Goal: Task Accomplishment & Management: Complete application form

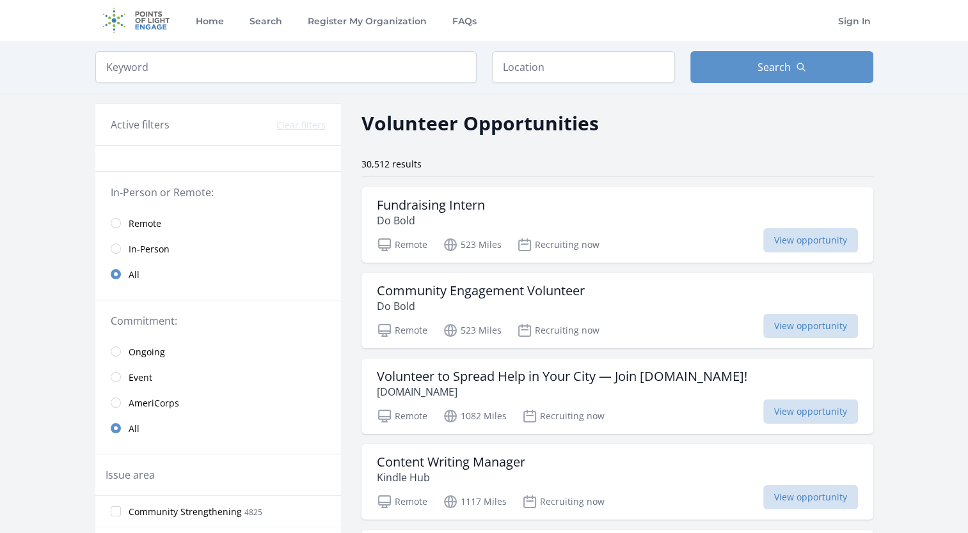
click at [120, 226] on link "Remote" at bounding box center [218, 223] width 246 height 26
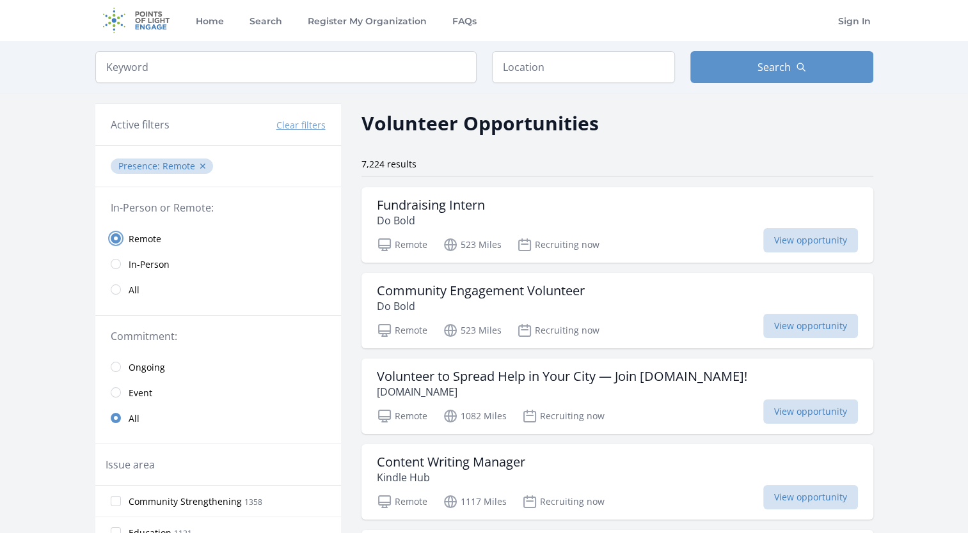
click at [114, 237] on input "radio" at bounding box center [116, 238] width 10 height 10
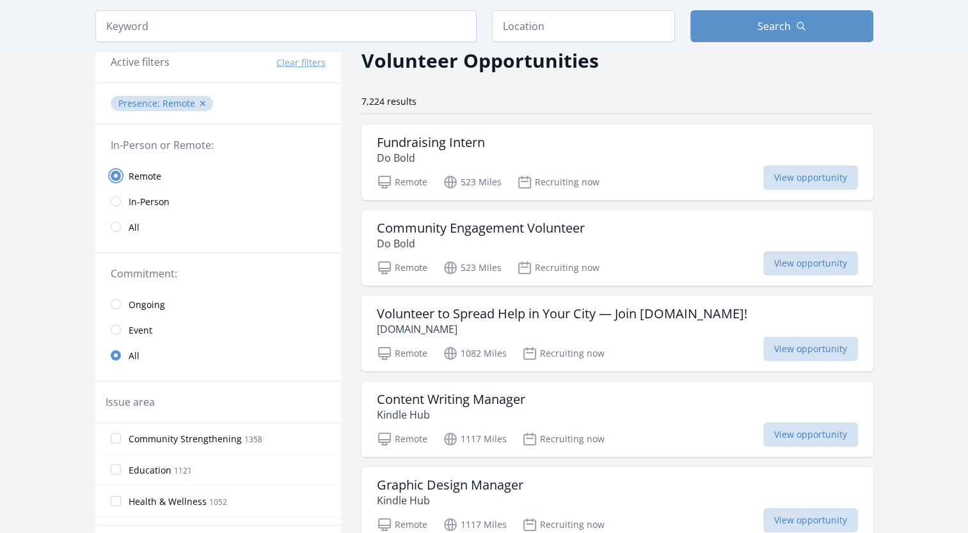
scroll to position [64, 0]
click at [661, 245] on div "Community Engagement Volunteer Do Bold" at bounding box center [617, 234] width 481 height 31
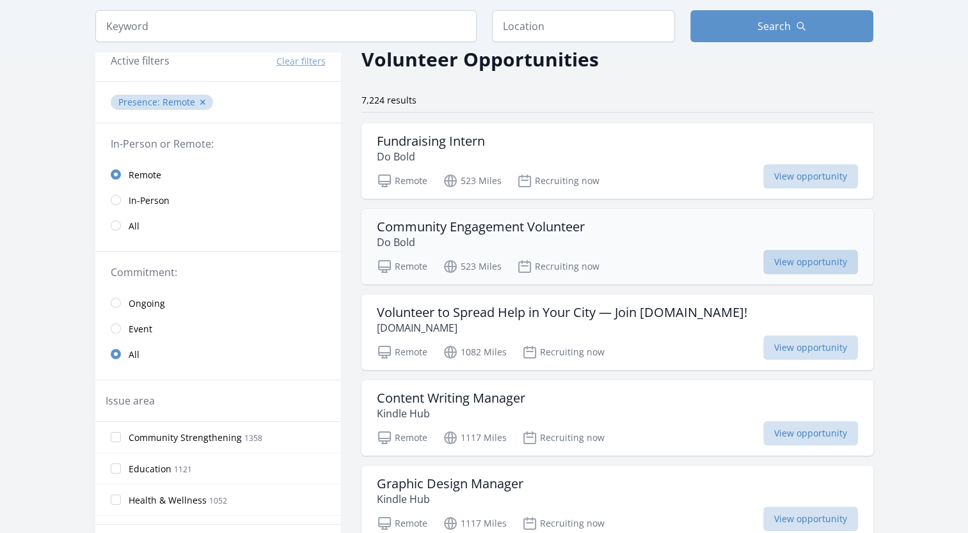
click at [790, 267] on span "View opportunity" at bounding box center [810, 262] width 95 height 24
click at [807, 263] on span "View opportunity" at bounding box center [810, 262] width 95 height 24
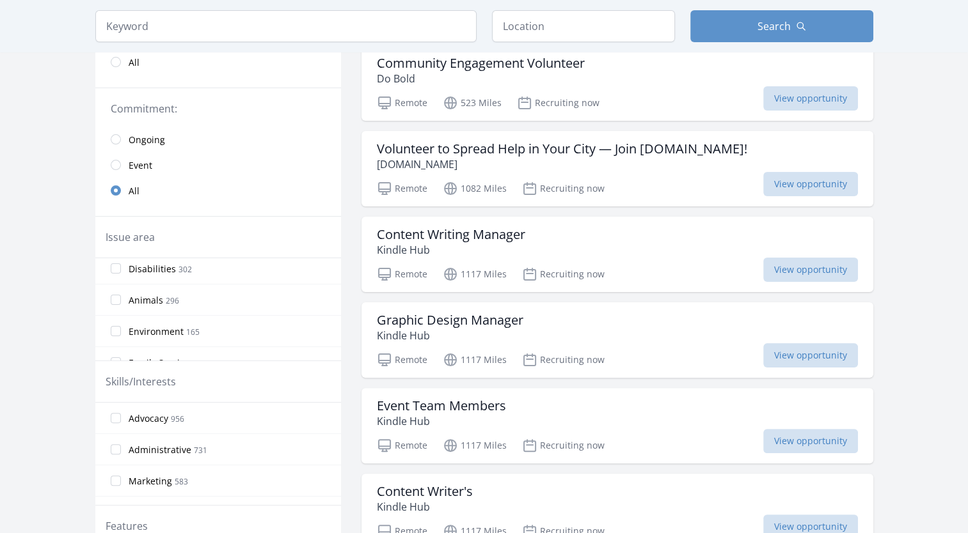
scroll to position [0, 0]
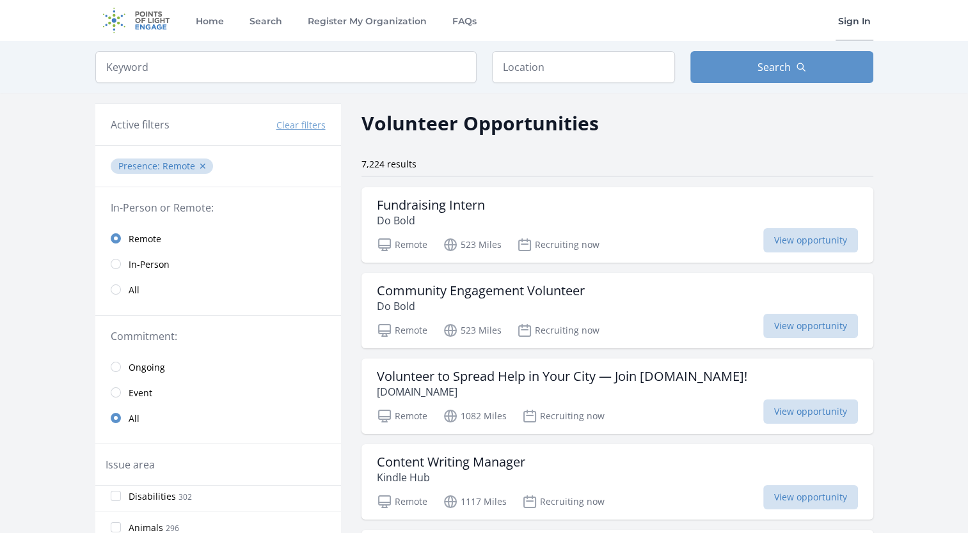
click at [864, 22] on link "Sign In" at bounding box center [854, 20] width 38 height 41
click at [846, 26] on link "Sign In" at bounding box center [854, 20] width 38 height 41
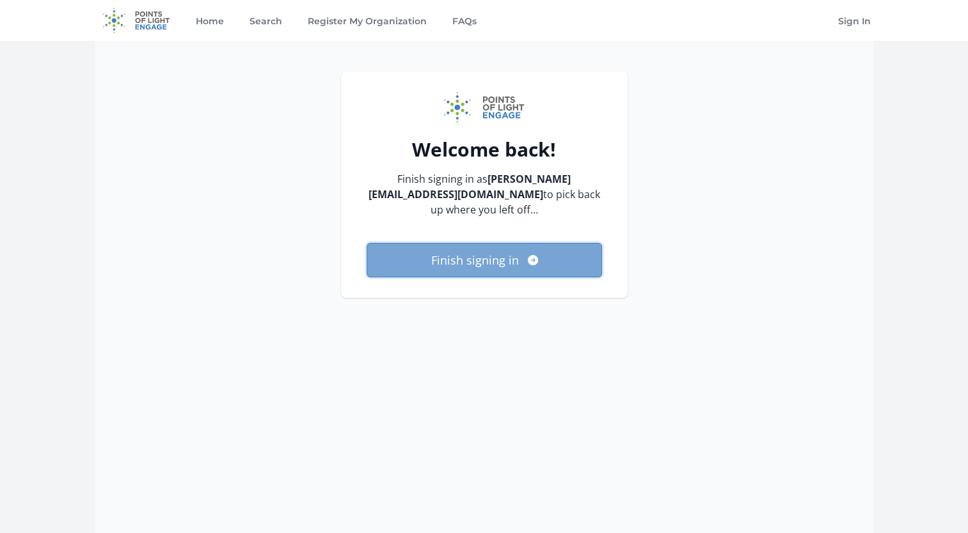
click at [480, 252] on button "Finish signing in" at bounding box center [484, 260] width 235 height 35
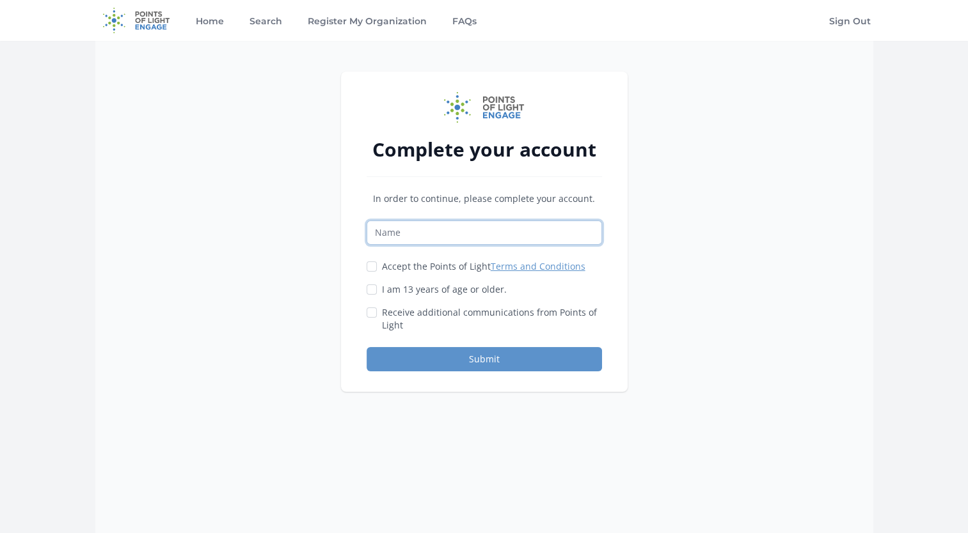
click at [480, 237] on input "Name" at bounding box center [484, 233] width 235 height 24
type input "Aarav Paras Parmar"
click at [372, 267] on input "Accept the Points of Light Terms and Conditions" at bounding box center [372, 267] width 10 height 10
checkbox input "true"
click at [372, 296] on div "Accept the Points of Light Terms and Conditions I am 13 years of age or older." at bounding box center [484, 296] width 235 height 72
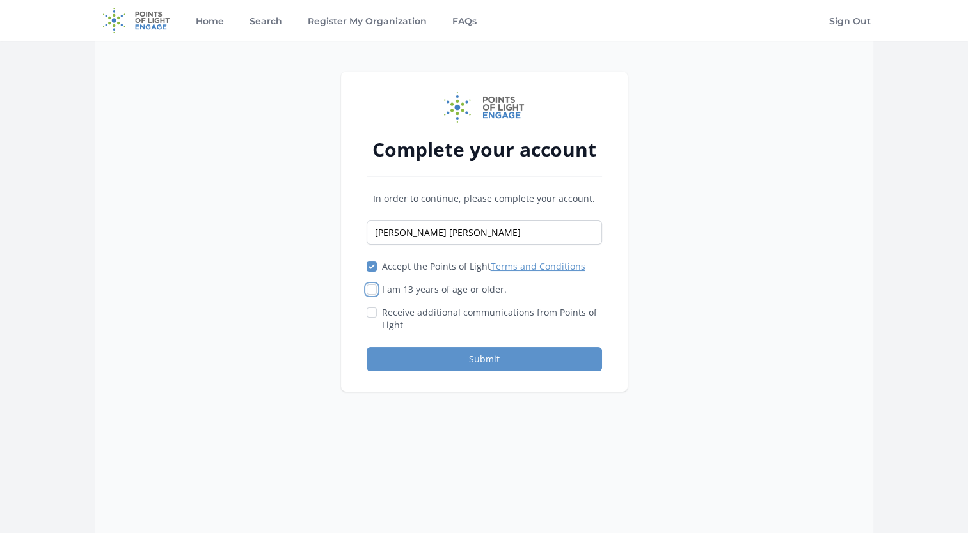
click at [368, 288] on input "I am 13 years of age or older." at bounding box center [372, 290] width 10 height 10
checkbox input "true"
click at [409, 352] on button "Submit" at bounding box center [484, 359] width 235 height 24
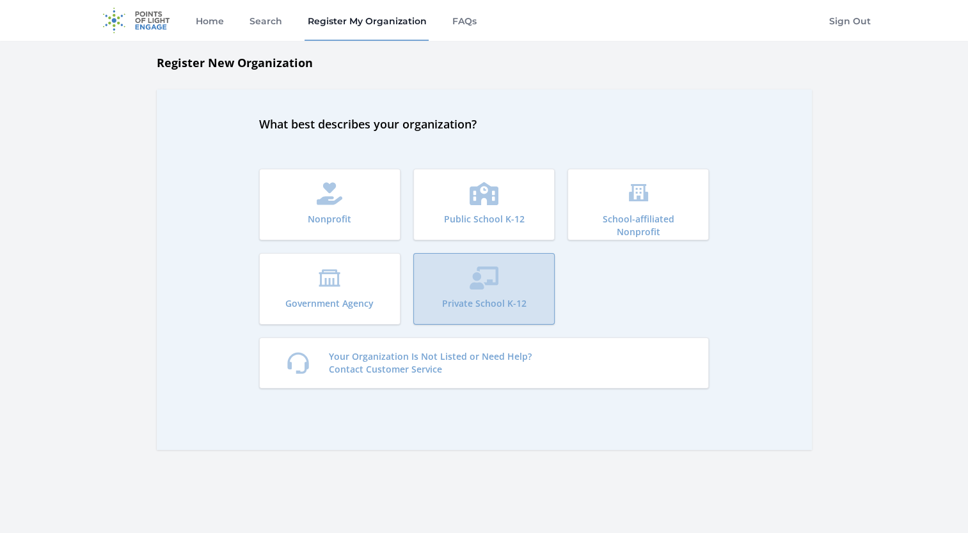
click at [469, 293] on button "Private School K-12" at bounding box center [483, 289] width 141 height 72
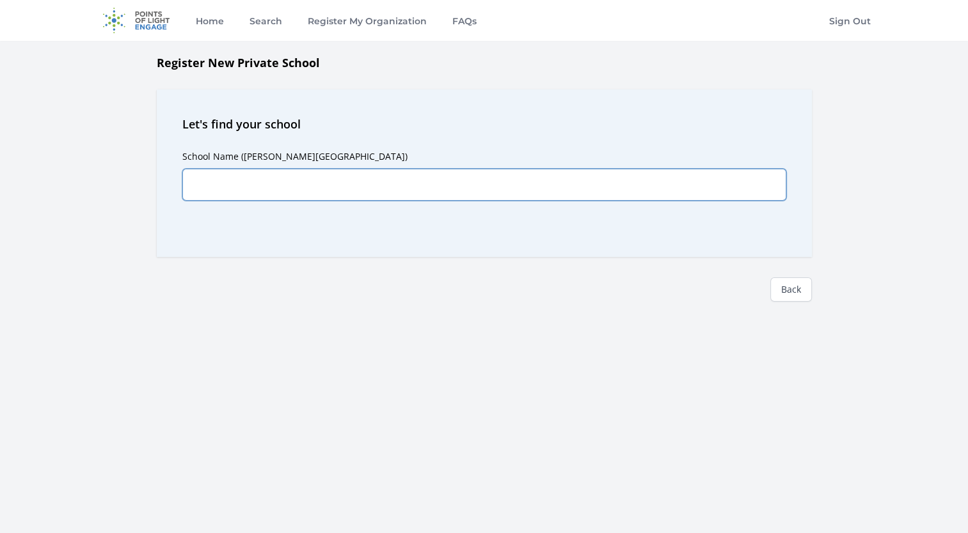
click at [300, 182] on input "School Name ([PERSON_NAME][GEOGRAPHIC_DATA])" at bounding box center [484, 185] width 604 height 32
type input "[GEOGRAPHIC_DATA]"
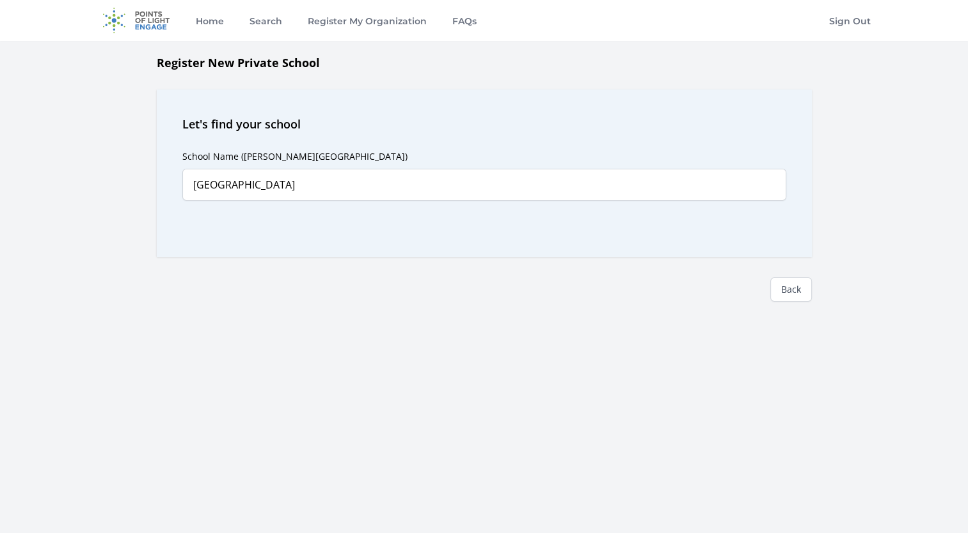
click at [391, 244] on div "Let's find your school School Name ([PERSON_NAME][GEOGRAPHIC_DATA]) [GEOGRAPHIC…" at bounding box center [484, 174] width 655 height 168
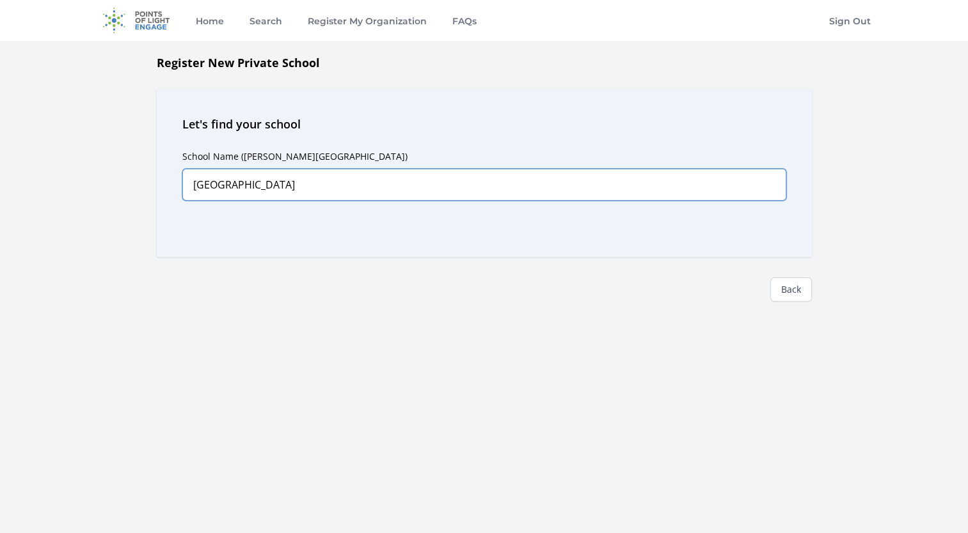
click at [395, 200] on input "[GEOGRAPHIC_DATA]" at bounding box center [484, 185] width 604 height 32
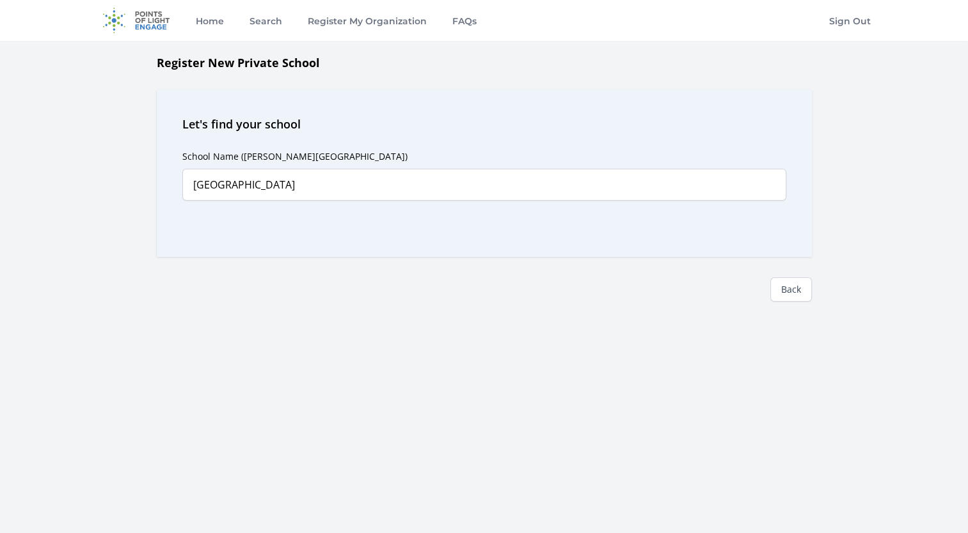
click at [679, 288] on div "Back" at bounding box center [484, 279] width 655 height 45
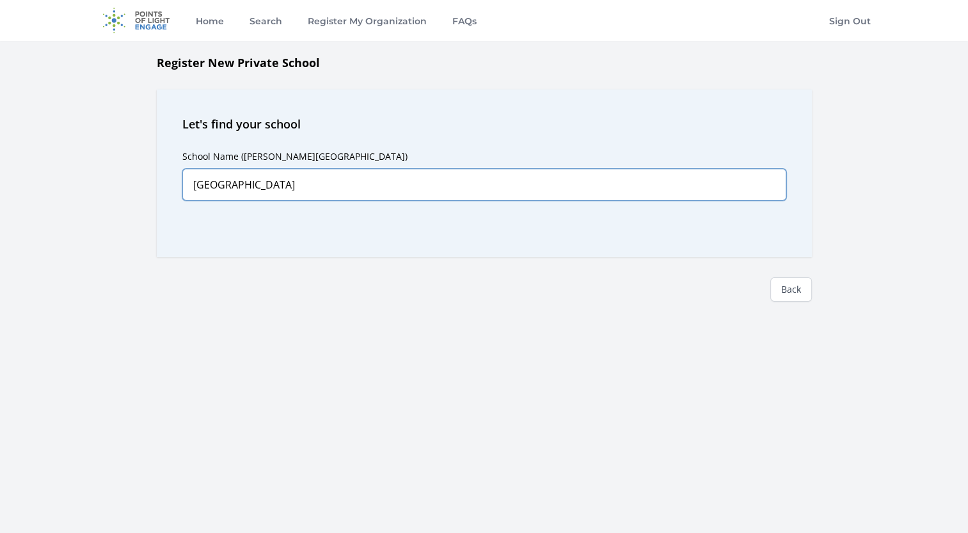
click at [571, 193] on input "[GEOGRAPHIC_DATA]" at bounding box center [484, 185] width 604 height 32
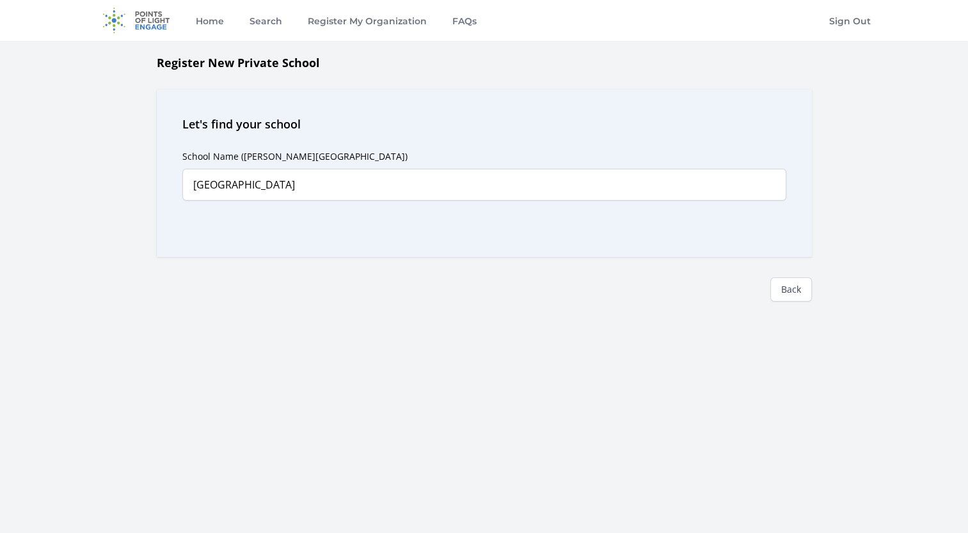
click at [678, 210] on div "School Name ([PERSON_NAME][GEOGRAPHIC_DATA]) [GEOGRAPHIC_DATA] Predictions" at bounding box center [484, 182] width 604 height 99
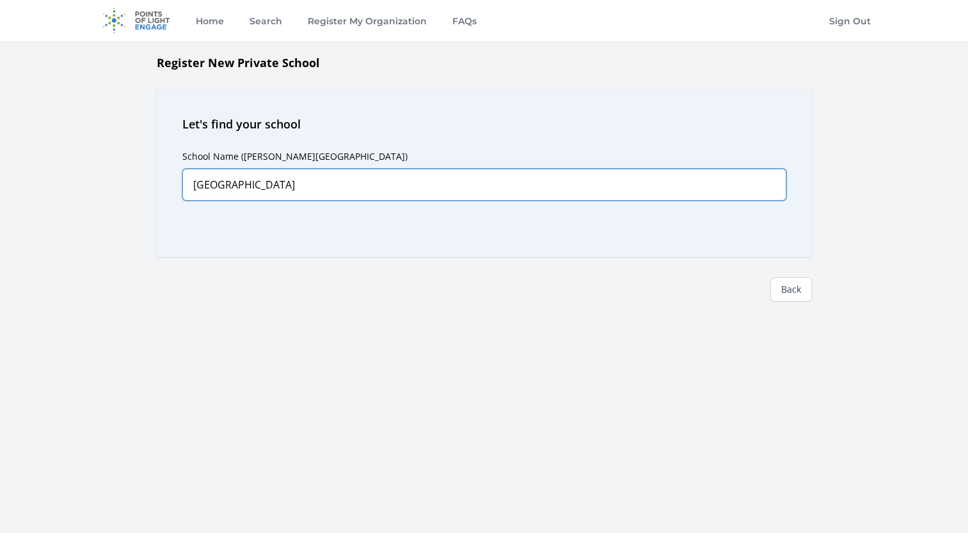
drag, startPoint x: 458, startPoint y: 187, endPoint x: 72, endPoint y: 182, distance: 386.4
click at [72, 182] on main "Register New Private School Let's find your school School Name ([PERSON_NAME][G…" at bounding box center [484, 214] width 968 height 320
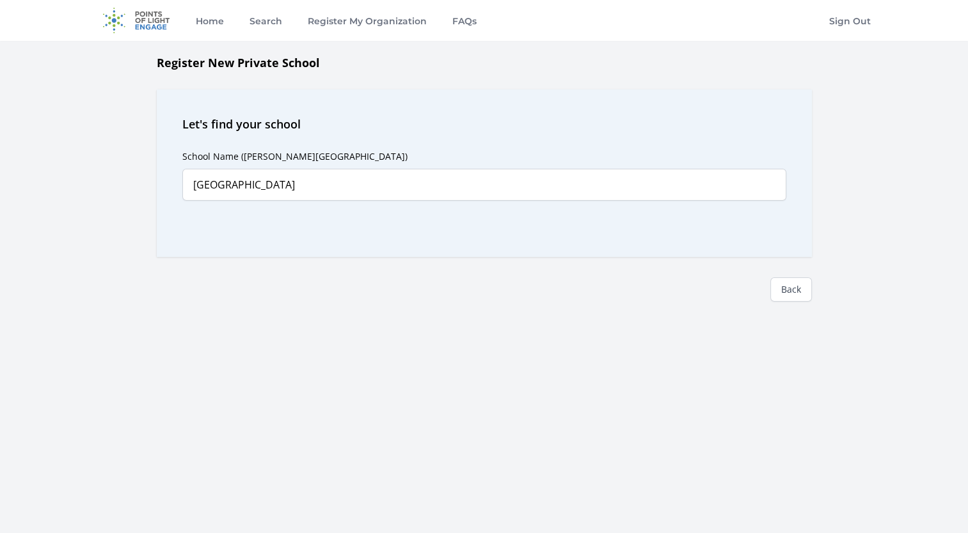
click at [666, 232] on div "Let's find your school School Name ([PERSON_NAME][GEOGRAPHIC_DATA]) [GEOGRAPHIC…" at bounding box center [484, 174] width 655 height 168
click at [789, 278] on link "Back" at bounding box center [791, 290] width 42 height 24
